Goal: Navigation & Orientation: Find specific page/section

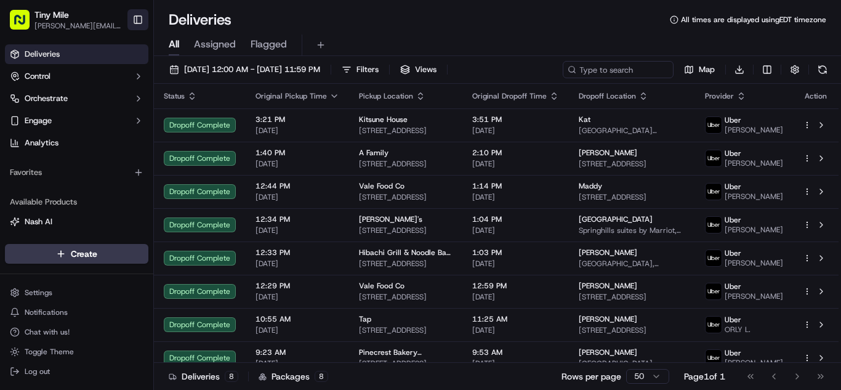
click at [134, 23] on button "Toggle Sidebar" at bounding box center [138, 19] width 21 height 21
